Goal: Check status

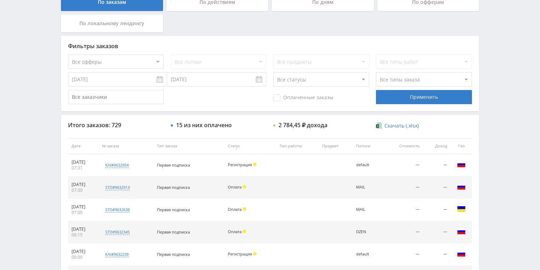
scroll to position [142, 0]
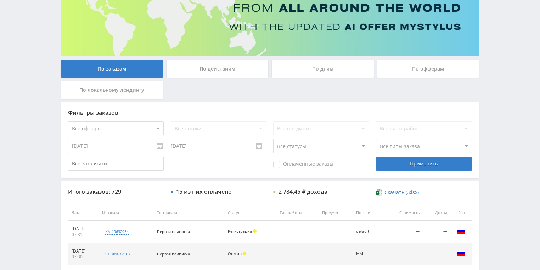
click at [211, 72] on div "По действиям" at bounding box center [218, 69] width 102 height 18
click at [0, 0] on input "По действиям" at bounding box center [0, 0] width 0 height 0
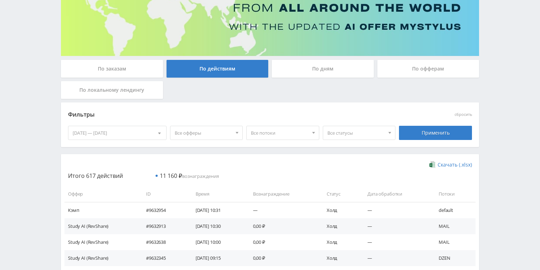
click at [342, 63] on div "По дням" at bounding box center [323, 69] width 102 height 18
click at [0, 0] on input "По дням" at bounding box center [0, 0] width 0 height 0
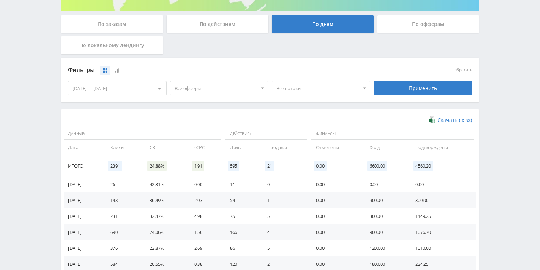
scroll to position [170, 0]
